Goal: Task Accomplishment & Management: Manage account settings

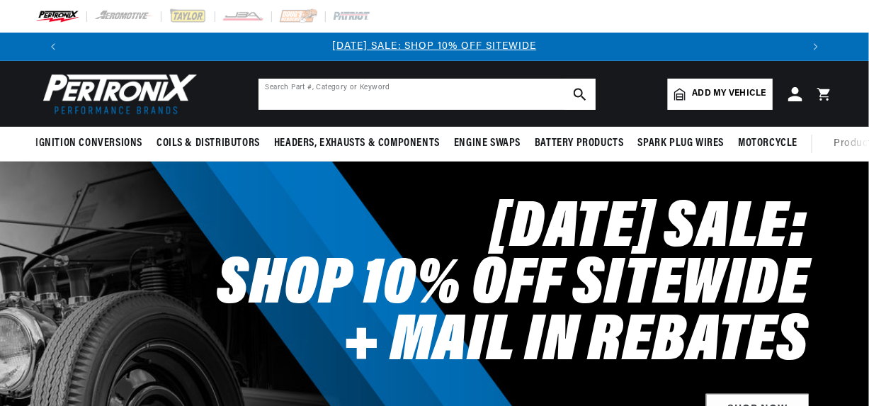
click at [397, 96] on input "text" at bounding box center [427, 94] width 337 height 31
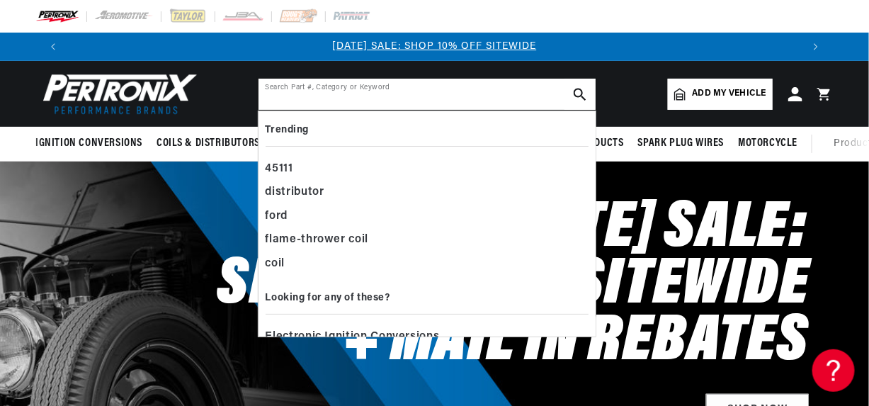
click at [400, 95] on input "text" at bounding box center [427, 94] width 337 height 31
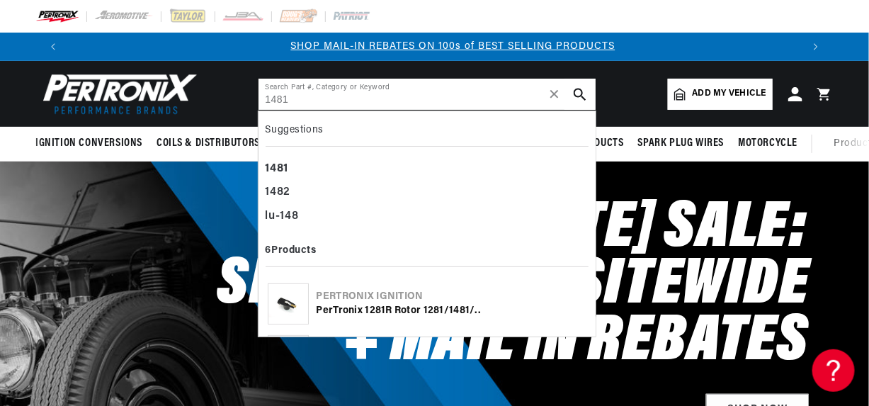
scroll to position [0, 742]
type input "1481"
click at [581, 91] on use "search button" at bounding box center [580, 94] width 12 height 12
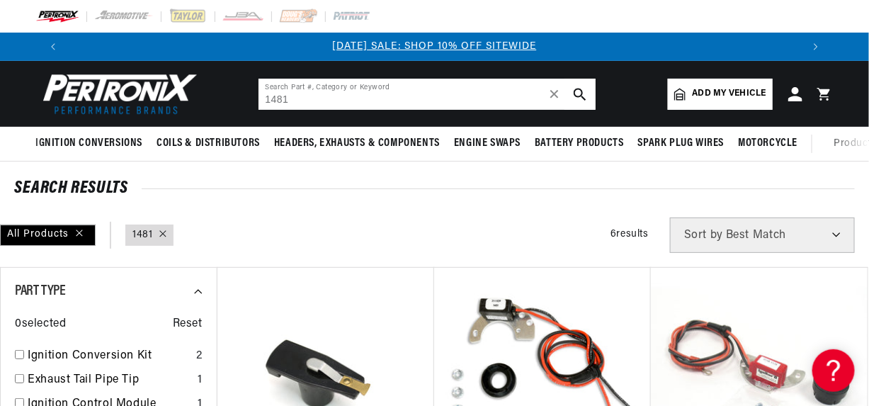
click at [307, 103] on input "1481" at bounding box center [427, 94] width 337 height 31
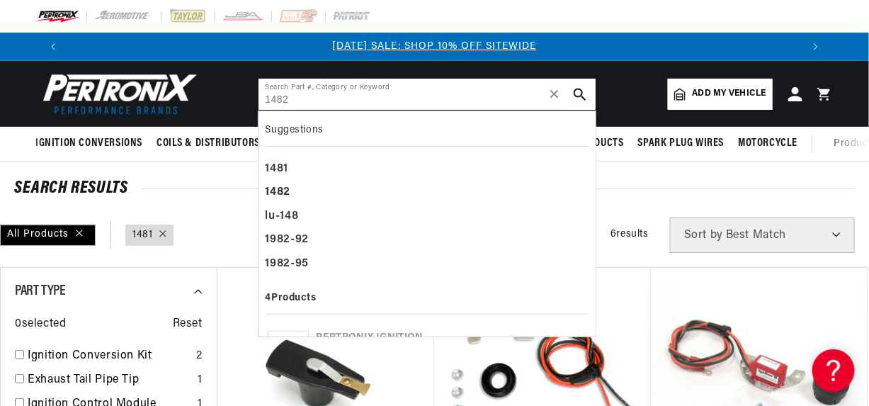
type input "1482"
click at [580, 96] on icon "search button" at bounding box center [580, 94] width 13 height 13
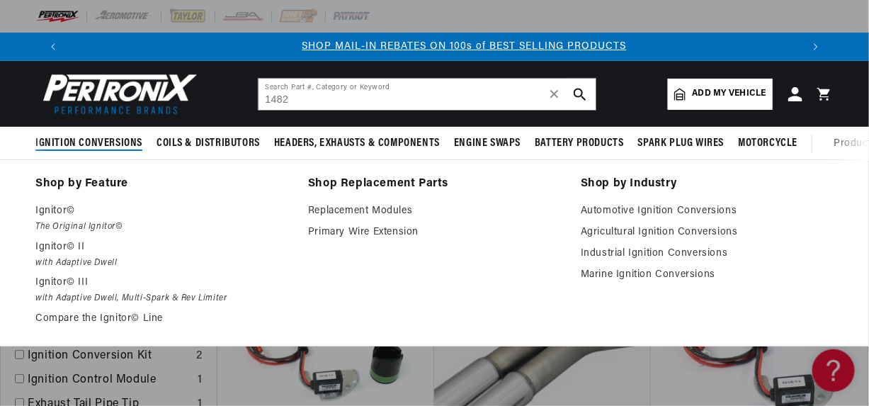
scroll to position [0, 742]
click at [60, 210] on p "Ignitor©" at bounding box center [161, 211] width 253 height 17
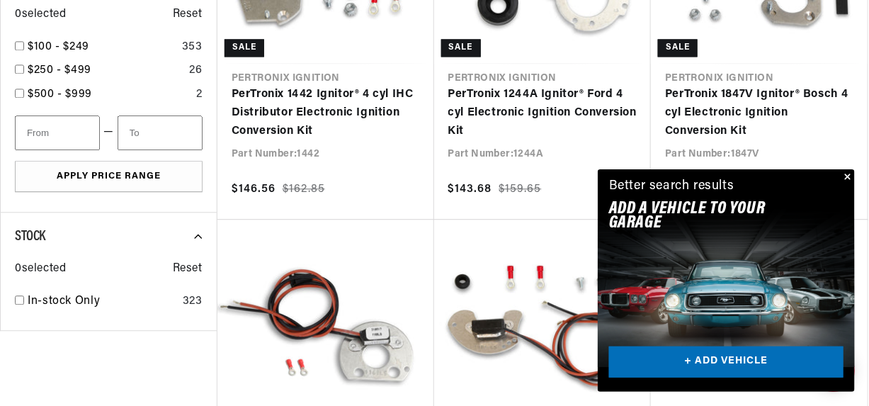
scroll to position [0, 742]
click at [731, 363] on link "+ ADD VEHICLE" at bounding box center [726, 362] width 234 height 32
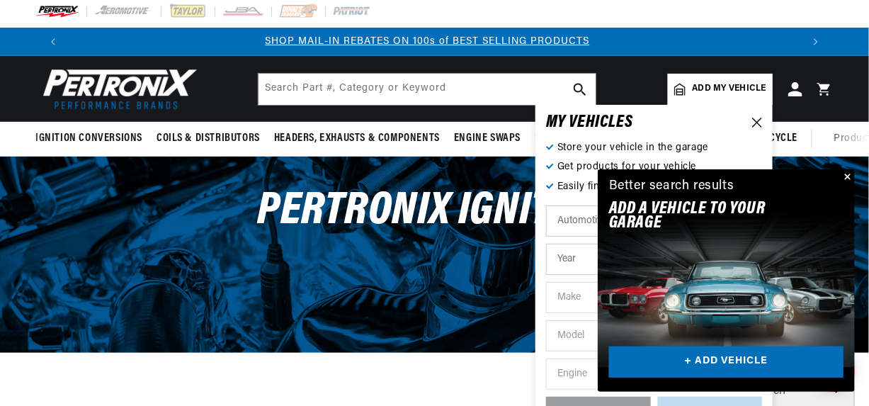
scroll to position [0, 0]
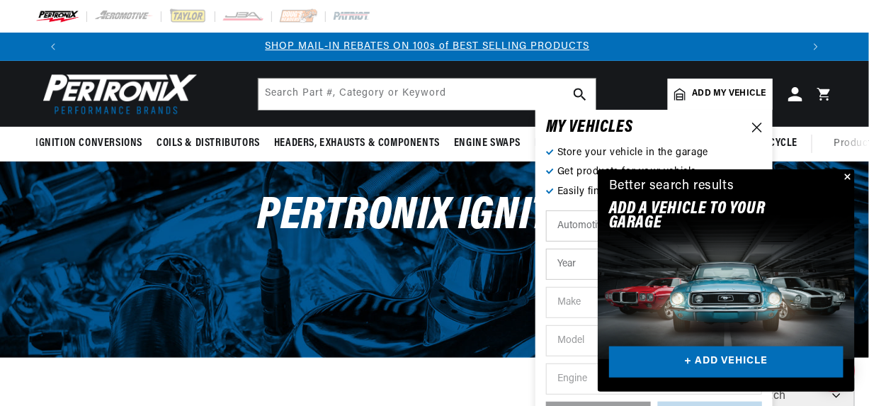
click at [847, 175] on button "Close" at bounding box center [846, 177] width 17 height 17
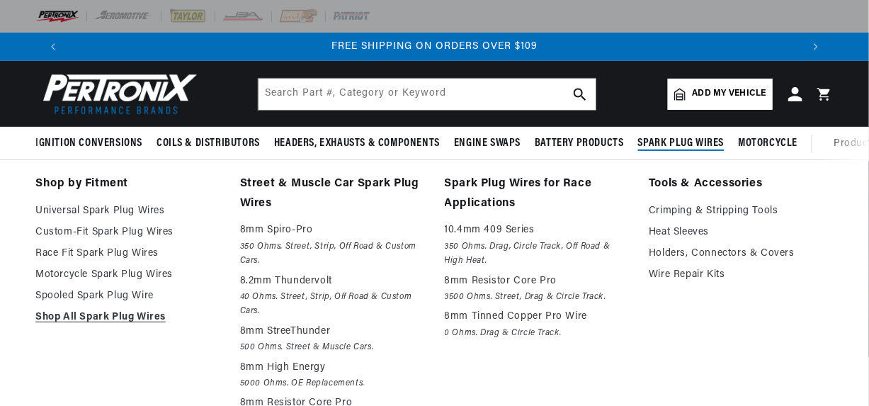
scroll to position [0, 1483]
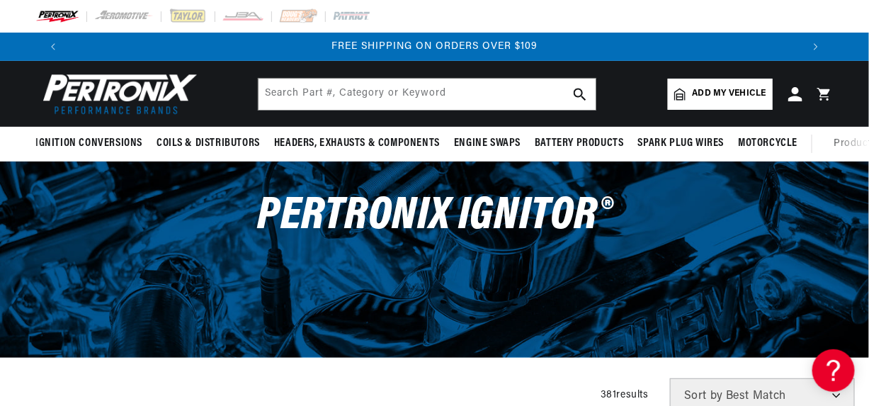
click at [705, 90] on span "Add my vehicle" at bounding box center [730, 93] width 74 height 13
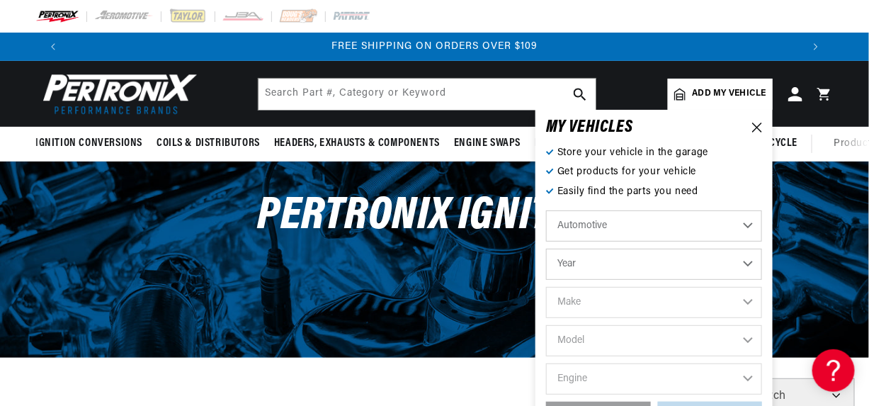
click at [611, 230] on select "Automotive Agricultural Industrial Marine Motorcycle" at bounding box center [654, 225] width 216 height 31
click at [606, 264] on select "Year 2022 2021 2020 2019 2018 2017 2016 2015 2014 2013 2012 2011 2010 2009 2008…" at bounding box center [654, 264] width 216 height 31
select select "1968"
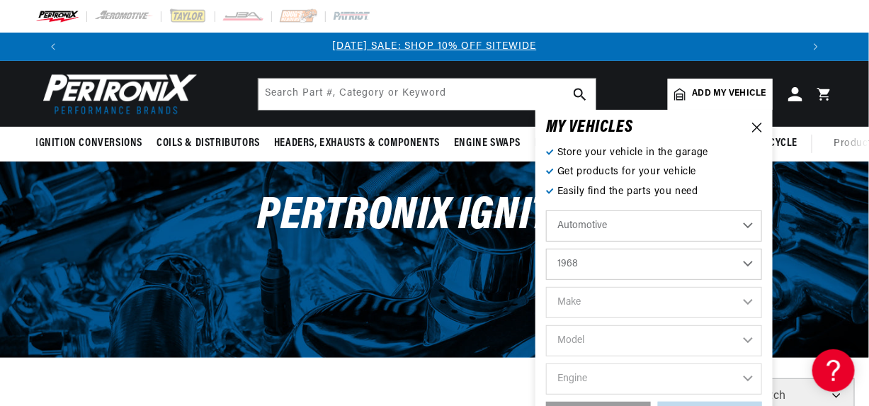
click at [546, 249] on select "Year 2022 2021 2020 2019 2018 2017 2016 2015 2014 2013 2012 2011 2010 2009 2008…" at bounding box center [654, 264] width 216 height 31
select select "1968"
click at [587, 307] on select "Make Alfa Romeo American Motors Aston Martin Austin Austin Healey Avanti Bentle…" at bounding box center [654, 302] width 216 height 31
select select "IHC-Truck"
click at [546, 287] on select "Make Alfa Romeo American Motors Aston Martin Austin Austin Healey Avanti Bentle…" at bounding box center [654, 302] width 216 height 31
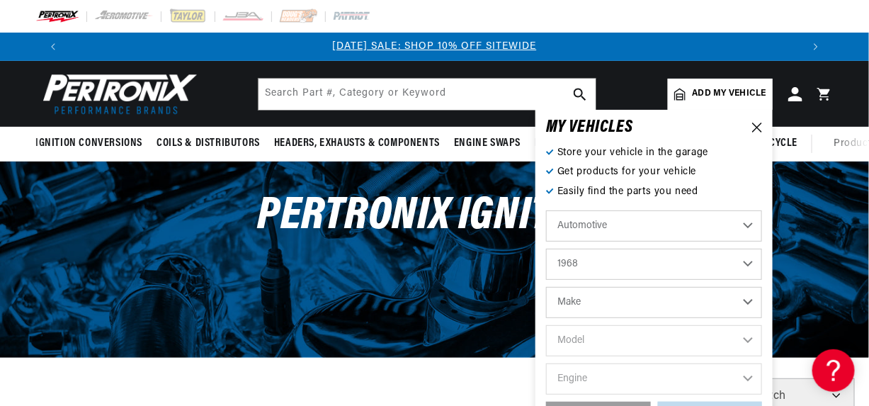
select select "IHC-Truck"
click at [595, 331] on select "Model All models" at bounding box center [654, 340] width 216 height 31
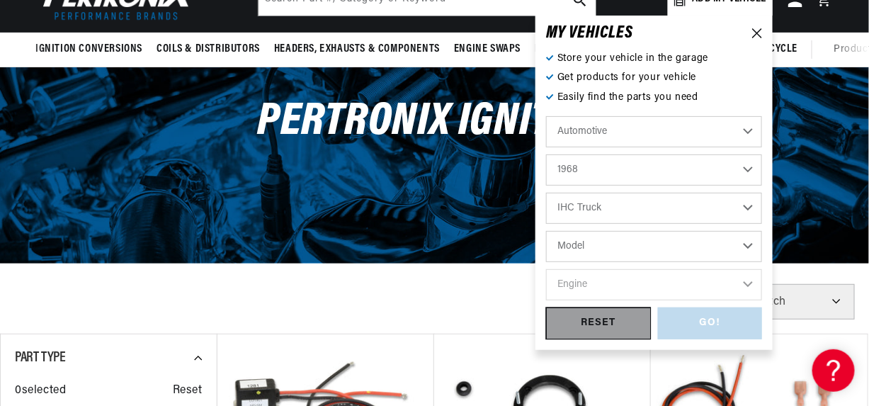
scroll to position [0, 742]
click at [594, 250] on select "Model All models" at bounding box center [654, 246] width 216 height 31
select select "All-models"
click at [546, 231] on select "Model All models" at bounding box center [654, 246] width 216 height 31
select select "All-models"
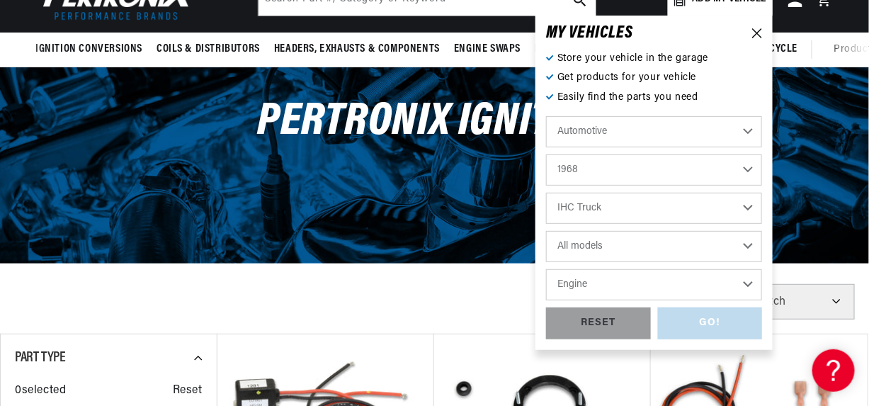
click at [596, 285] on select "Engine 4 8" at bounding box center [654, 284] width 216 height 31
select select "8"
click at [546, 269] on select "Engine 4 8" at bounding box center [654, 284] width 216 height 31
select select "8"
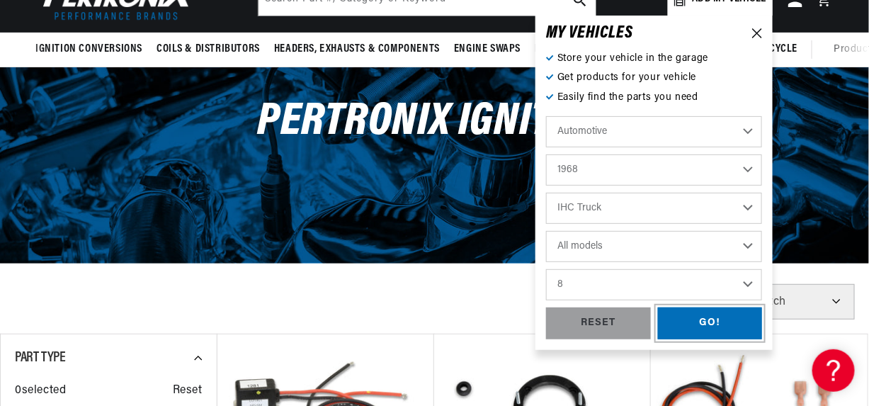
click at [722, 319] on div "GO!" at bounding box center [710, 323] width 105 height 32
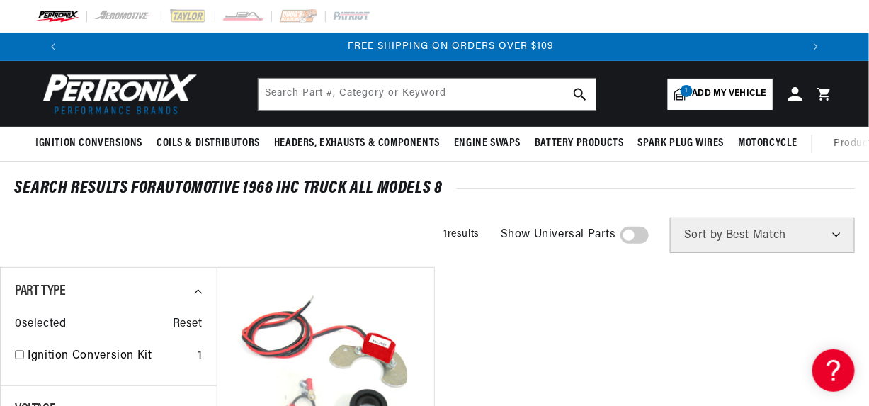
scroll to position [0, 1483]
click at [84, 81] on img at bounding box center [116, 93] width 163 height 49
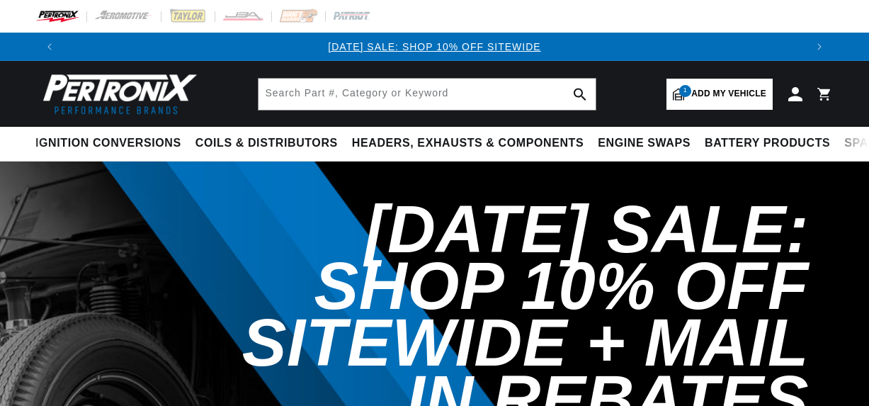
select select "1968"
select select "IHC-Truck"
select select "8"
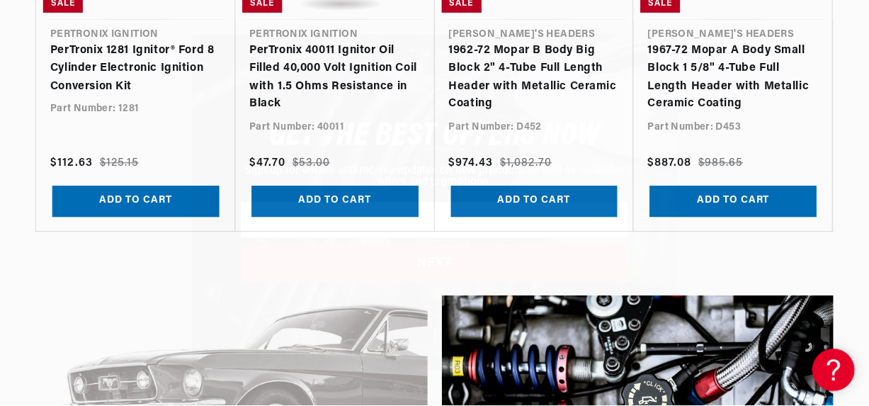
scroll to position [0, 743]
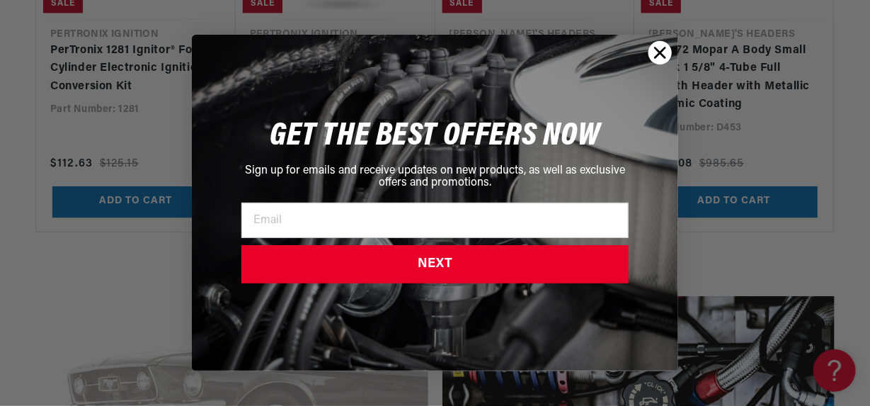
click at [662, 54] on icon "Close dialog" at bounding box center [661, 53] width 10 height 10
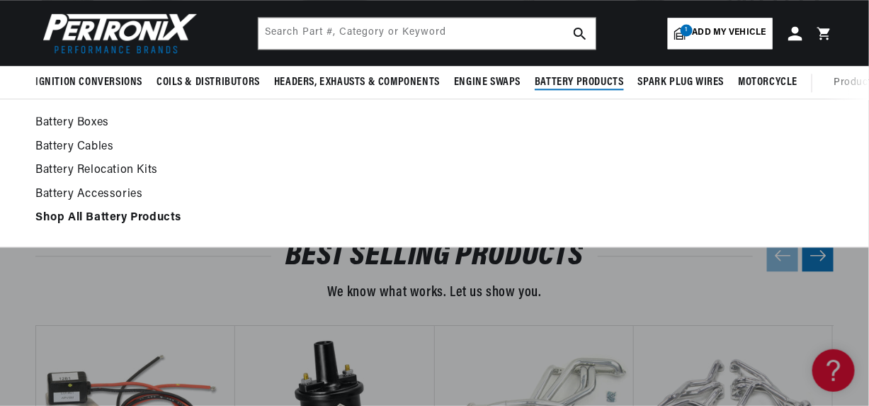
scroll to position [0, 0]
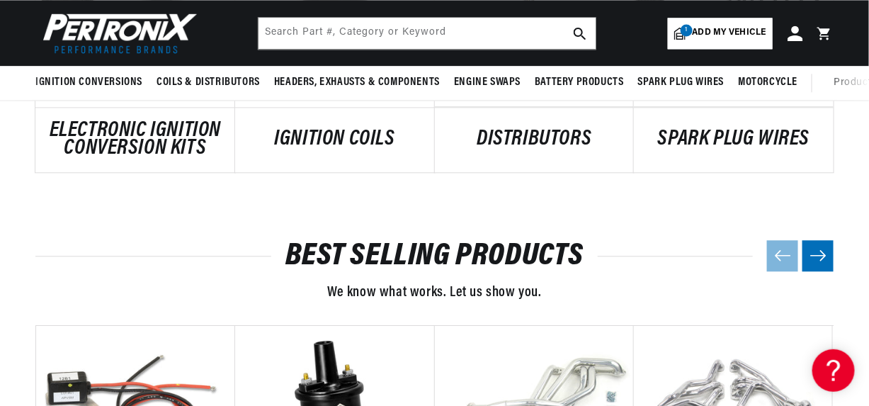
click at [792, 30] on icon at bounding box center [795, 32] width 15 height 15
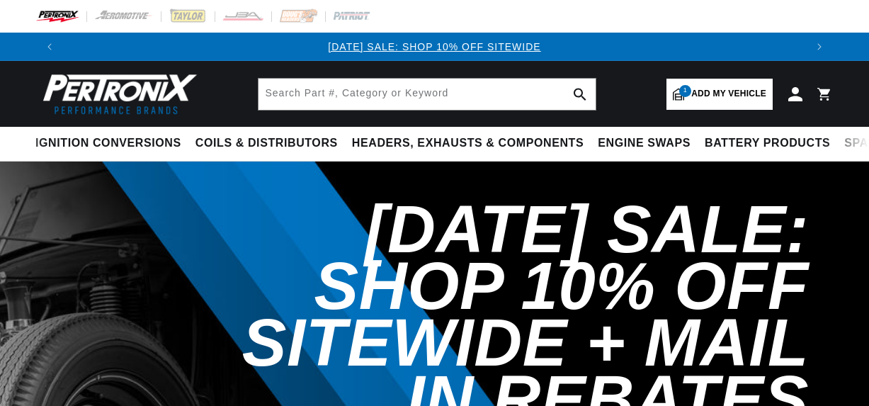
select select "1968"
select select "IHC-Truck"
select select "8"
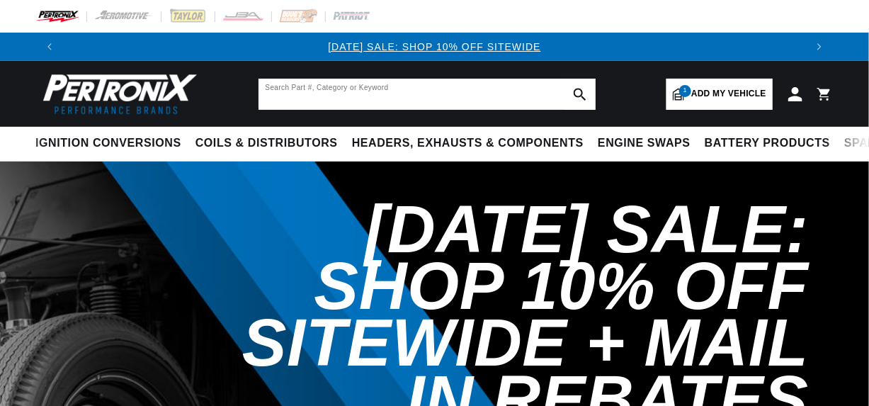
click at [350, 94] on input "text" at bounding box center [427, 94] width 337 height 31
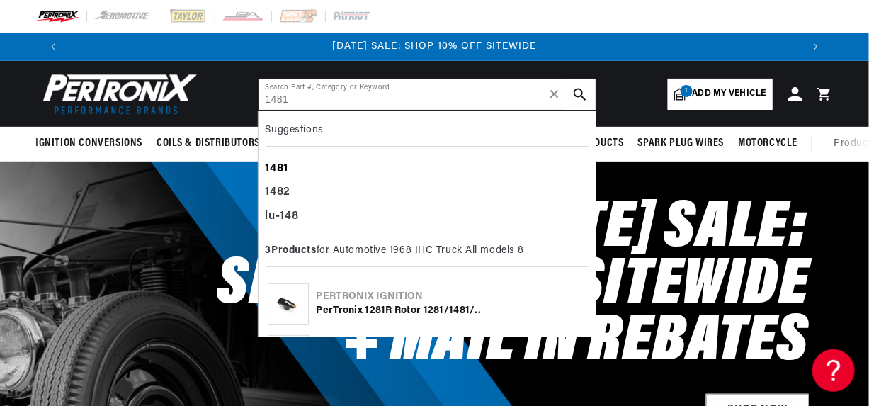
type input "1481"
click at [274, 165] on b "1481" at bounding box center [277, 168] width 23 height 11
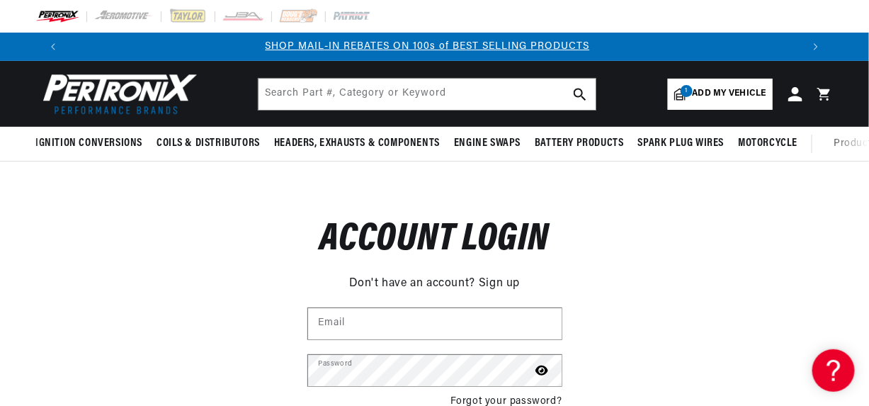
scroll to position [0, 742]
click at [799, 80] on div "1 Add my vehicle MY VEHICLE Automotive 1968 IHC Truck All models 8 Clear garage…" at bounding box center [751, 94] width 166 height 31
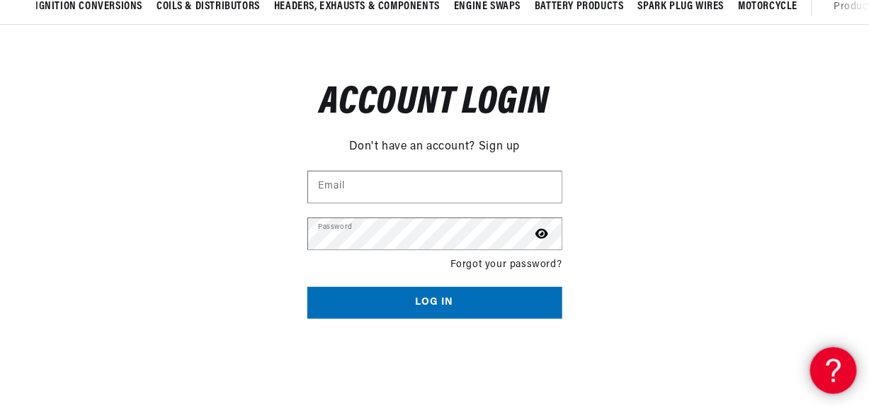
scroll to position [142, 0]
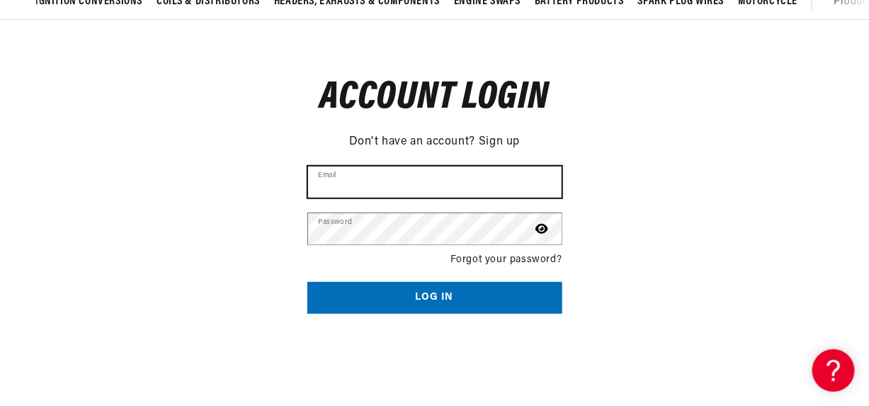
click at [374, 173] on input "Email" at bounding box center [435, 181] width 254 height 31
click at [388, 186] on input "Email" at bounding box center [435, 181] width 254 height 31
type input "jercon79@yahoo.com"
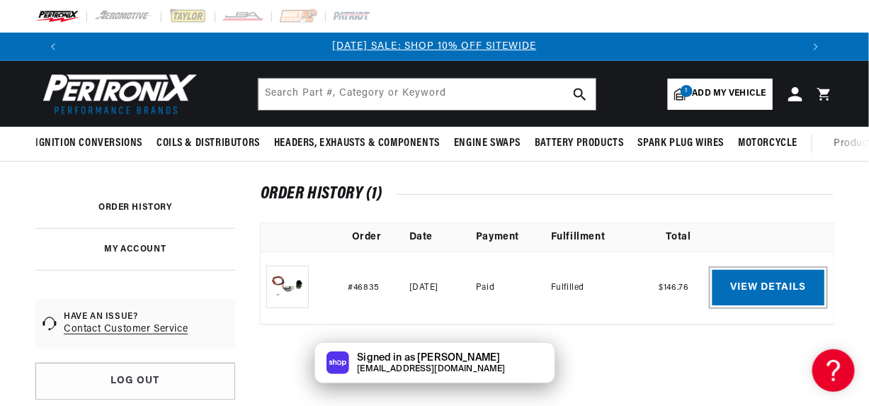
click at [785, 285] on link "View details" at bounding box center [769, 287] width 112 height 35
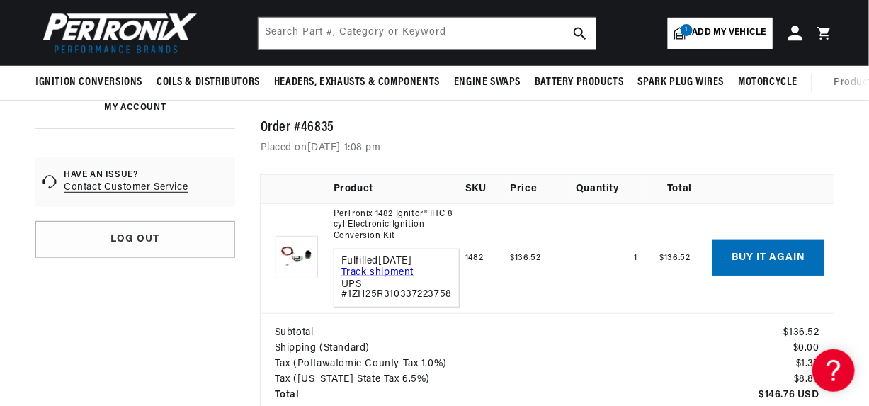
click at [798, 29] on icon at bounding box center [795, 32] width 15 height 15
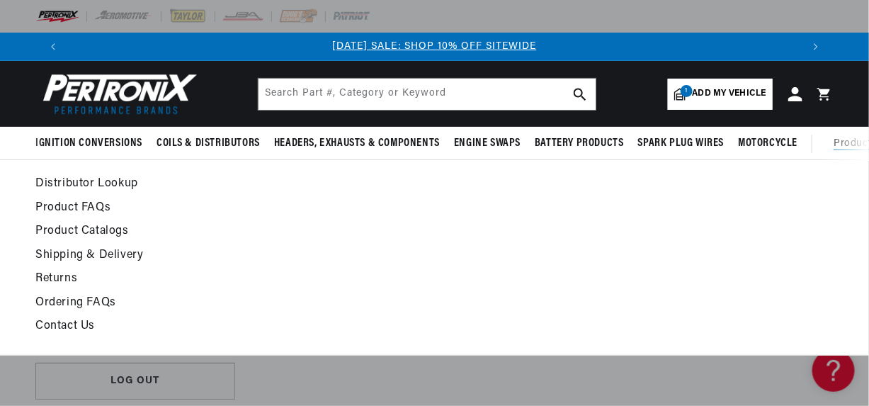
click at [55, 279] on link "Returns" at bounding box center [324, 279] width 579 height 20
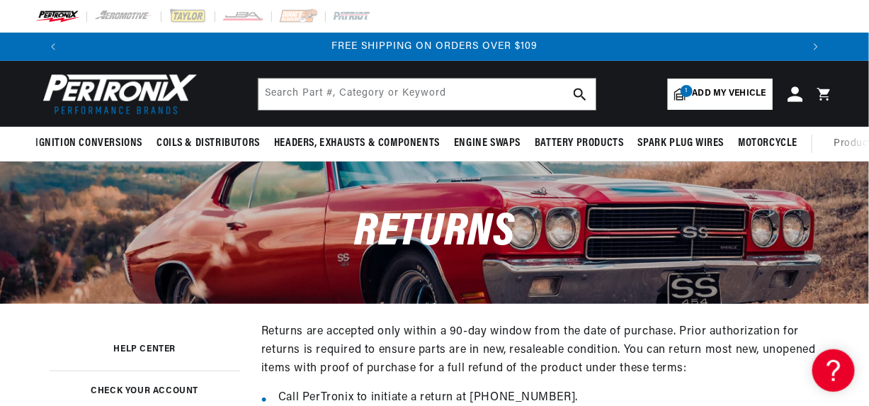
click at [795, 97] on icon at bounding box center [795, 93] width 15 height 15
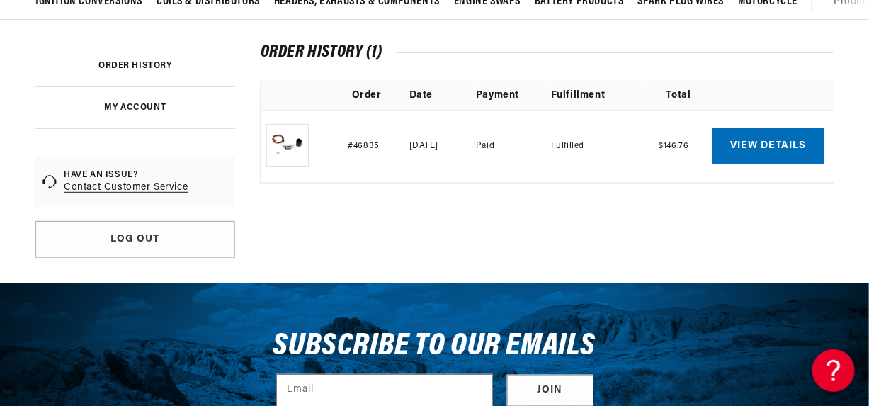
scroll to position [0, 1483]
